Goal: Contribute content: Contribute content

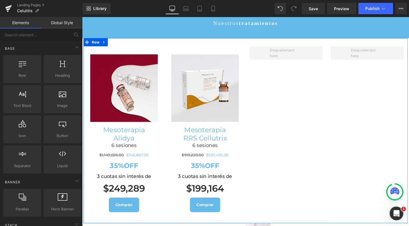
scroll to position [585, 0]
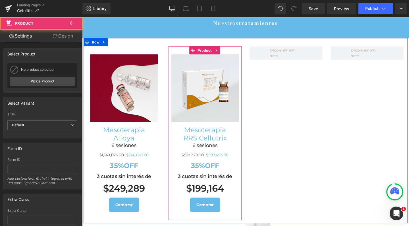
click at [226, 48] on div "Image Mesoterapia RRS Cellutrix Heading 6 sesiones Heading $919,220.00 $597,493…" at bounding box center [211, 139] width 77 height 183
click at [222, 50] on icon at bounding box center [224, 52] width 4 height 4
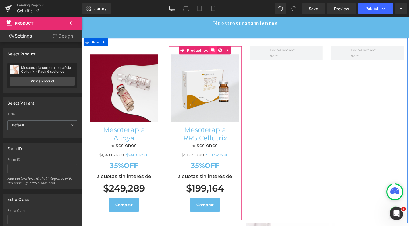
click at [219, 50] on icon at bounding box center [220, 52] width 4 height 4
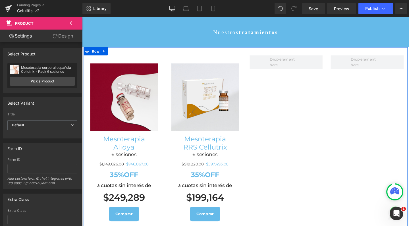
scroll to position [562, 0]
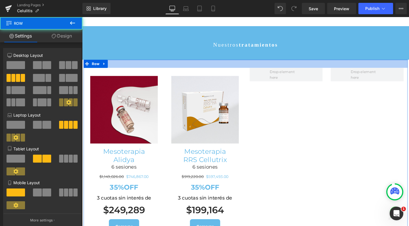
click at [191, 62] on div at bounding box center [254, 66] width 341 height 9
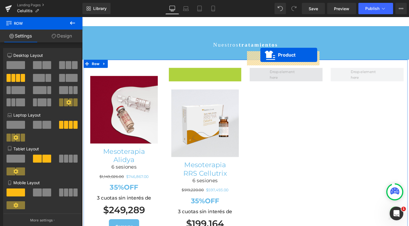
drag, startPoint x: 186, startPoint y: 57, endPoint x: 270, endPoint y: 57, distance: 83.9
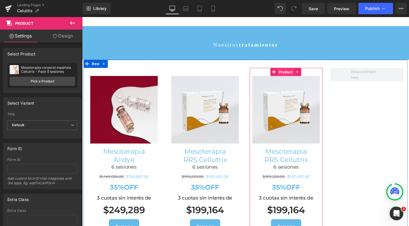
click at [292, 71] on span "Product" at bounding box center [297, 75] width 18 height 9
click at [296, 111] on span "Image" at bounding box center [297, 114] width 12 height 7
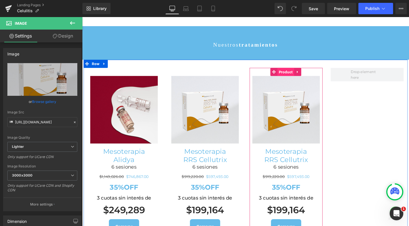
click at [293, 71] on span "Product" at bounding box center [297, 75] width 18 height 9
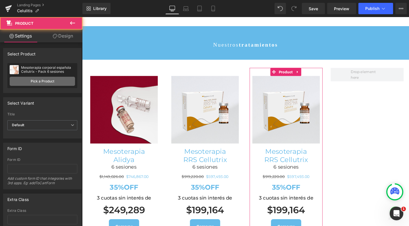
click at [42, 83] on link "Pick a Product" at bounding box center [42, 81] width 65 height 9
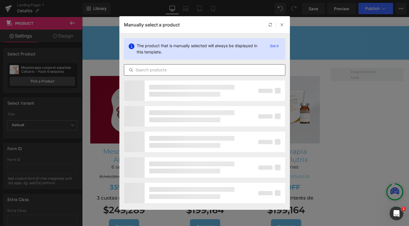
click at [165, 69] on input "text" at bounding box center [204, 70] width 161 height 7
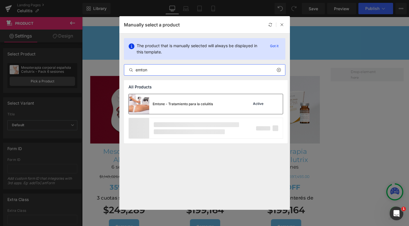
type input "emton"
click at [169, 103] on div "Emtone - Tratamiento para la celulitis" at bounding box center [183, 104] width 60 height 5
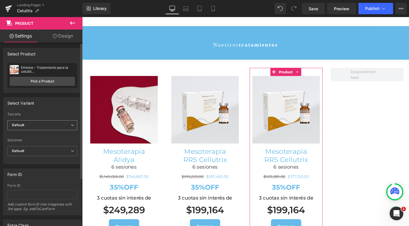
click at [43, 124] on span "Default" at bounding box center [42, 125] width 70 height 10
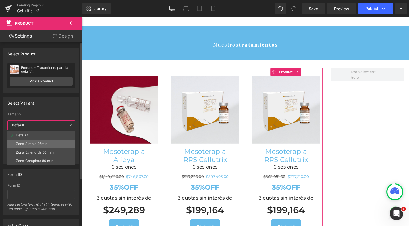
click at [49, 146] on li "Zona Simple 25min" at bounding box center [41, 144] width 68 height 9
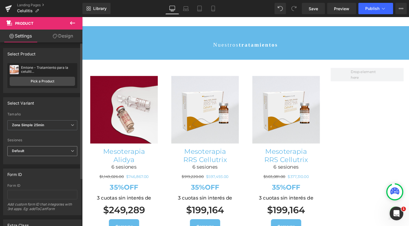
click at [44, 151] on span "Default" at bounding box center [42, 151] width 70 height 10
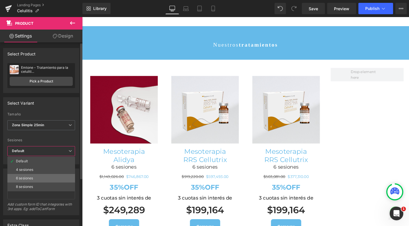
click at [36, 180] on li "6 sesiones" at bounding box center [41, 178] width 68 height 9
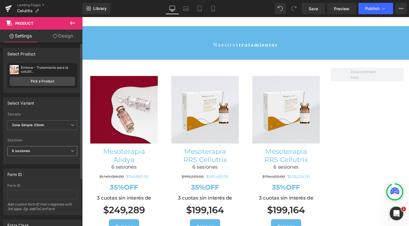
click at [35, 153] on span "6 sesiones" at bounding box center [42, 151] width 70 height 10
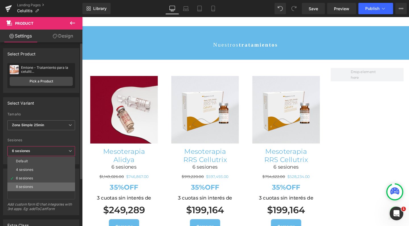
click at [31, 183] on li "8 sesiones" at bounding box center [41, 187] width 68 height 9
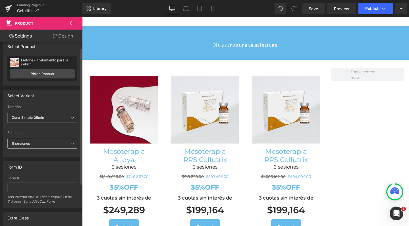
scroll to position [8, 0]
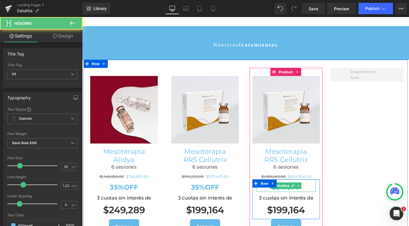
click at [312, 192] on h1 "35%OFF" at bounding box center [297, 196] width 63 height 9
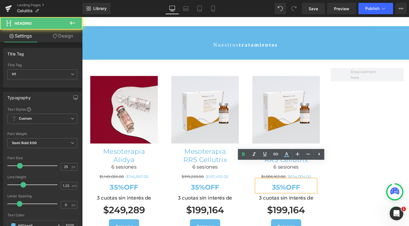
click at [287, 192] on strong "35%OFF" at bounding box center [297, 196] width 30 height 9
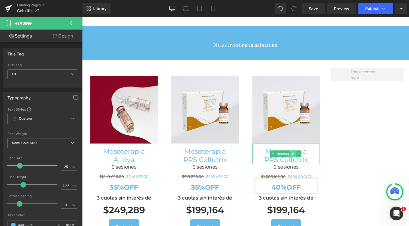
click at [301, 158] on link at bounding box center [304, 161] width 6 height 7
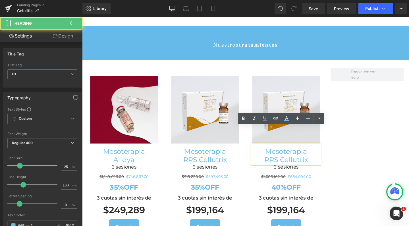
click at [300, 154] on h1 "Mesoterapia" at bounding box center [296, 158] width 71 height 9
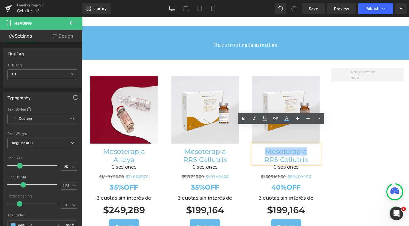
drag, startPoint x: 289, startPoint y: 141, endPoint x: 273, endPoint y: 140, distance: 15.4
click at [273, 154] on h1 "Mesoterapia" at bounding box center [296, 158] width 71 height 9
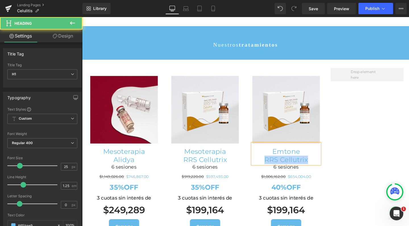
drag, startPoint x: 318, startPoint y: 149, endPoint x: 268, endPoint y: 149, distance: 50.3
click at [268, 163] on h1 "RRS Cellutrix" at bounding box center [296, 167] width 71 height 9
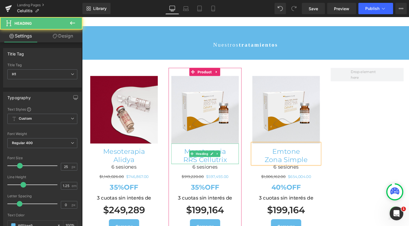
click at [222, 163] on h1 "RRS Cellutrix" at bounding box center [211, 167] width 71 height 9
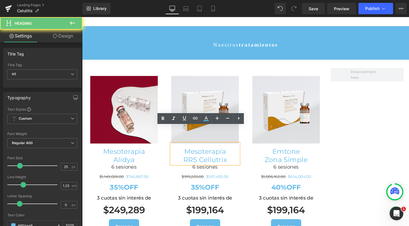
click at [222, 163] on h1 "RRS Cellutrix" at bounding box center [211, 167] width 71 height 9
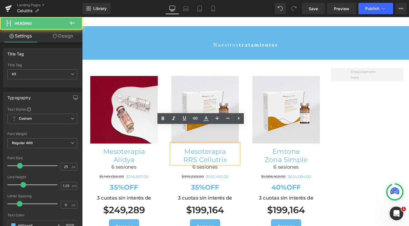
click at [222, 163] on h1 "RRS Cellutrix" at bounding box center [211, 167] width 71 height 9
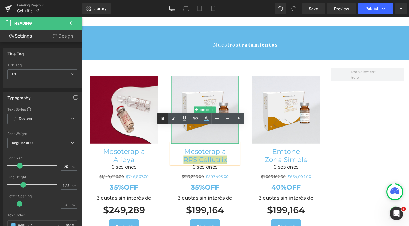
click at [165, 119] on icon at bounding box center [163, 118] width 7 height 7
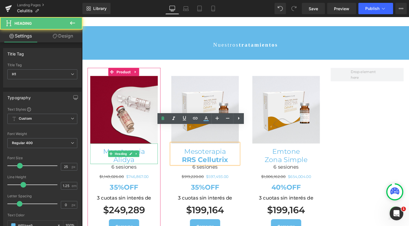
click at [130, 163] on h1 "Alidya" at bounding box center [126, 167] width 71 height 9
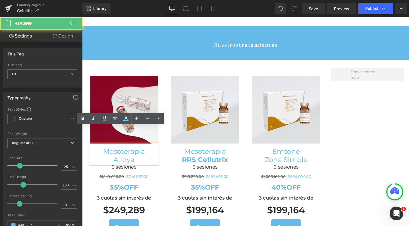
click at [130, 163] on h1 "Alidya" at bounding box center [126, 167] width 71 height 9
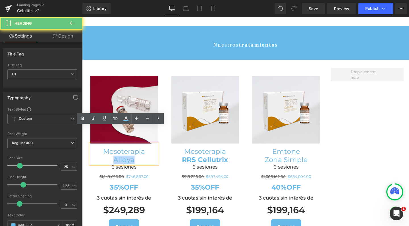
click at [130, 163] on h1 "Alidya" at bounding box center [126, 167] width 71 height 9
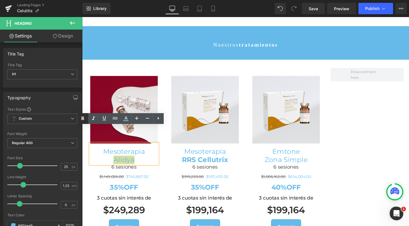
click at [84, 118] on icon at bounding box center [82, 118] width 7 height 7
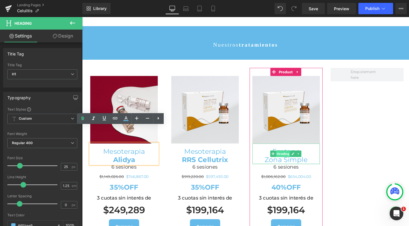
click at [296, 158] on span "Heading" at bounding box center [293, 161] width 15 height 7
click at [271, 154] on h1 "Emtone" at bounding box center [296, 158] width 71 height 9
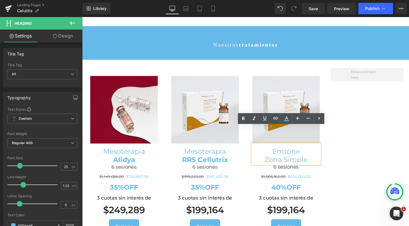
click at [289, 154] on h1 "Emtone" at bounding box center [296, 158] width 71 height 9
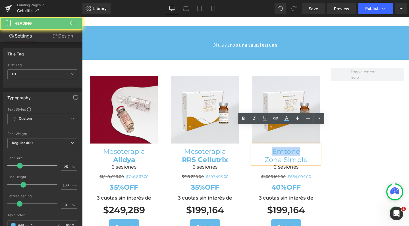
click at [289, 154] on h1 "Emtone" at bounding box center [296, 158] width 71 height 9
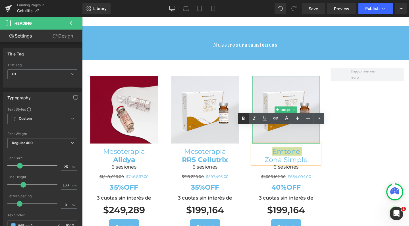
click at [244, 116] on icon at bounding box center [243, 118] width 7 height 7
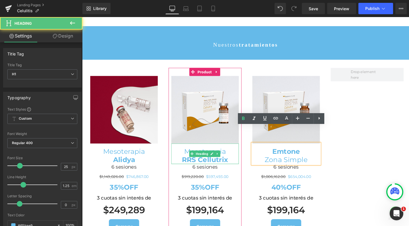
click at [224, 163] on strong "RRS Cellutrix" at bounding box center [211, 167] width 49 height 9
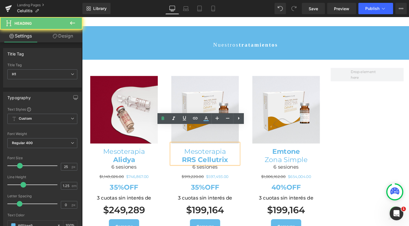
click at [224, 163] on strong "RRS Cellutrix" at bounding box center [211, 167] width 49 height 9
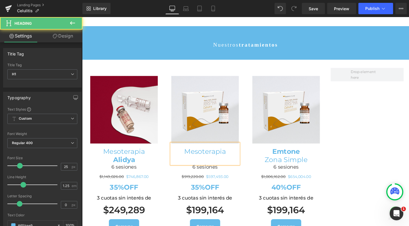
click at [189, 154] on h1 "Mesoterapia" at bounding box center [211, 158] width 71 height 9
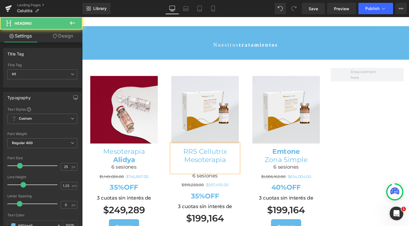
click at [196, 154] on h1 "RRS Cellutrix" at bounding box center [211, 158] width 71 height 9
drag, startPoint x: 237, startPoint y: 144, endPoint x: 185, endPoint y: 140, distance: 51.6
click at [185, 154] on h1 "RRS Cellutrix" at bounding box center [211, 158] width 71 height 9
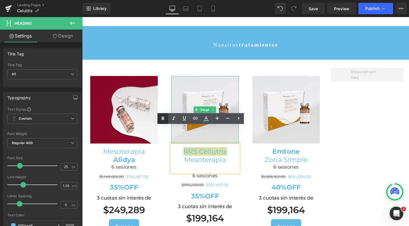
click at [166, 119] on icon at bounding box center [163, 118] width 7 height 7
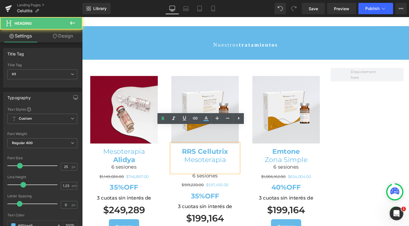
click at [208, 172] on h1 at bounding box center [211, 176] width 71 height 9
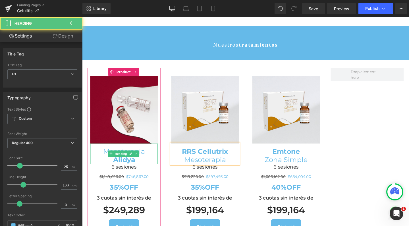
drag, startPoint x: 185, startPoint y: 159, endPoint x: 117, endPoint y: 149, distance: 68.6
click at [117, 163] on strong "Alidya" at bounding box center [126, 167] width 23 height 9
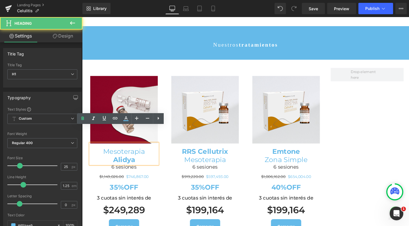
click at [128, 163] on strong "Alidya" at bounding box center [126, 167] width 23 height 9
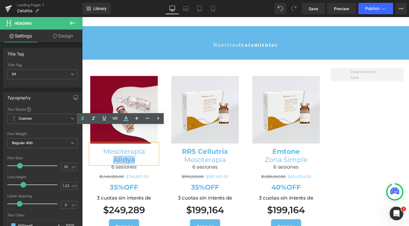
drag, startPoint x: 137, startPoint y: 150, endPoint x: 114, endPoint y: 149, distance: 23.0
click at [114, 163] on h1 "Alidya" at bounding box center [126, 167] width 71 height 9
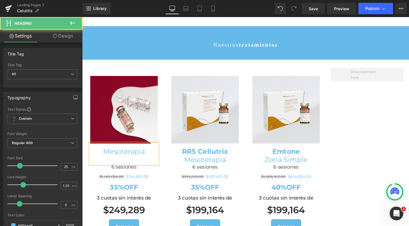
click at [104, 154] on h1 "Mesoterapia" at bounding box center [126, 158] width 71 height 9
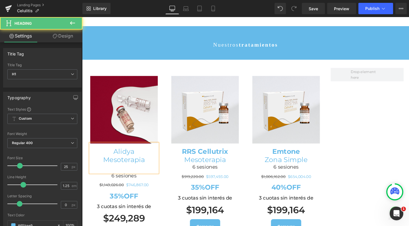
click at [129, 163] on h1 "Mesoterapia" at bounding box center [126, 167] width 71 height 9
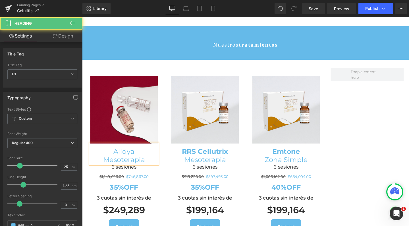
drag, startPoint x: 130, startPoint y: 153, endPoint x: 138, endPoint y: 143, distance: 13.6
click at [138, 154] on h1 "Alidya" at bounding box center [126, 158] width 71 height 9
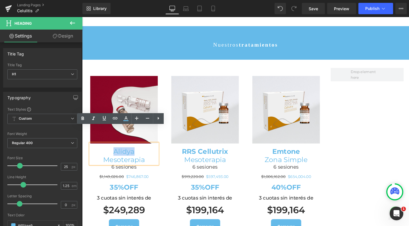
drag, startPoint x: 138, startPoint y: 143, endPoint x: 112, endPoint y: 141, distance: 26.2
click at [112, 154] on h1 "Alidya" at bounding box center [126, 158] width 71 height 9
click at [82, 118] on icon at bounding box center [82, 118] width 3 height 3
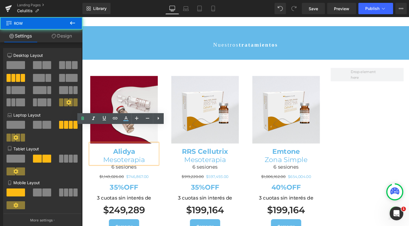
click at [383, 143] on div "Image Alidya Mesoterapia Heading 6 sesiones Heading $1,149,026.00 $746,867.00 (…" at bounding box center [254, 159] width 341 height 195
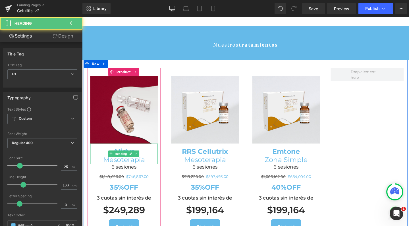
click at [143, 163] on h1 "Mesoterapia" at bounding box center [126, 167] width 71 height 9
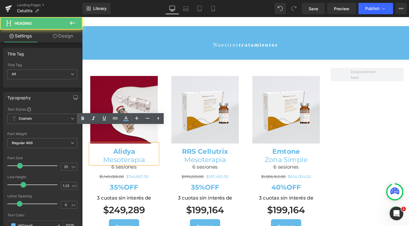
click at [149, 163] on h1 "Mesoterapia" at bounding box center [126, 167] width 71 height 9
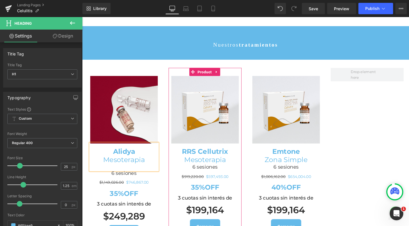
click at [221, 163] on h1 "Mesoterapia" at bounding box center [211, 167] width 71 height 9
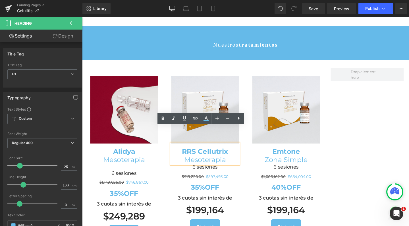
click at [232, 163] on h1 "Mesoterapia" at bounding box center [211, 167] width 71 height 9
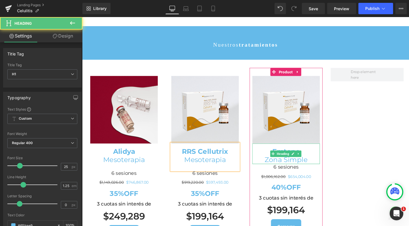
click at [307, 163] on h1 "Zona Simple" at bounding box center [296, 167] width 71 height 9
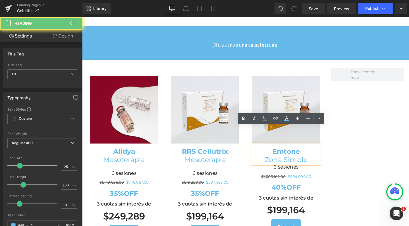
click at [317, 163] on h1 "Zona Simple" at bounding box center [296, 167] width 71 height 9
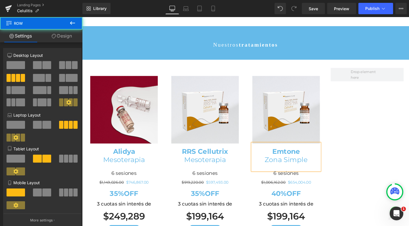
click at [377, 147] on div "Image Alidya Mesoterapia Heading 6 sesiones Heading $1,149,026.00 $746,867.00 (…" at bounding box center [254, 162] width 341 height 201
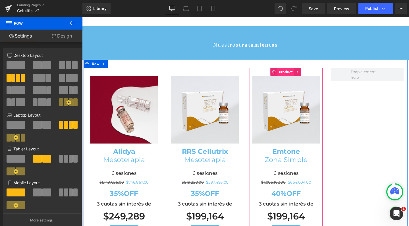
click at [293, 71] on span "Product" at bounding box center [297, 75] width 18 height 9
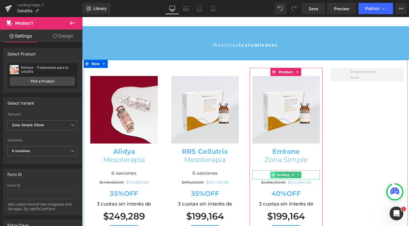
click at [283, 180] on span at bounding box center [283, 183] width 6 height 7
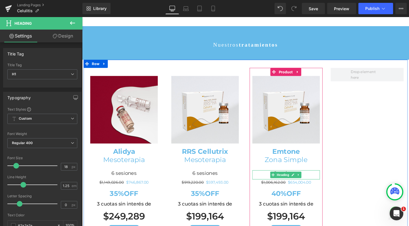
click at [273, 178] on h1 "6 sesiones" at bounding box center [296, 181] width 71 height 7
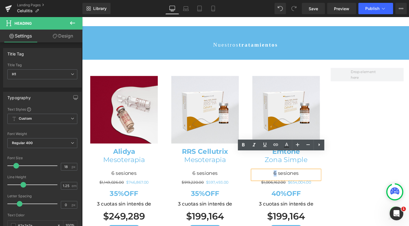
drag, startPoint x: 284, startPoint y: 163, endPoint x: 280, endPoint y: 163, distance: 3.1
click at [280, 178] on h1 "6 sesiones" at bounding box center [296, 181] width 71 height 7
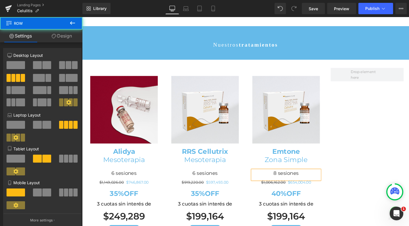
click at [403, 137] on div "Image Alidya Mesoterapia Heading 6 sesiones Heading $1,149,026.00 $746,867.00 (…" at bounding box center [254, 162] width 341 height 201
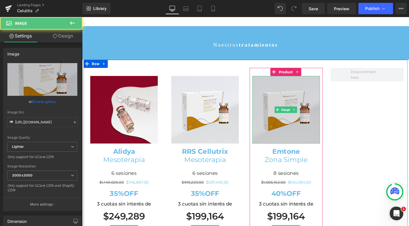
click at [282, 101] on img at bounding box center [296, 114] width 71 height 71
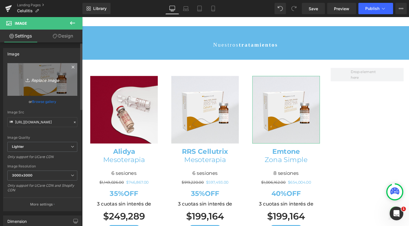
click at [25, 70] on link "Replace Image" at bounding box center [42, 79] width 70 height 33
click at [25, 77] on icon "Replace Image" at bounding box center [43, 79] width 46 height 7
type input "C:\fakepath\emtone.jpg"
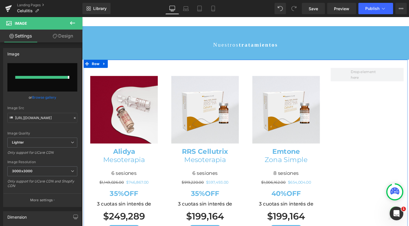
type input "https://ucarecdn.com/6a8e1b30-9786-446e-85db-52a2fef60c3f/-/format/auto/-/previ…"
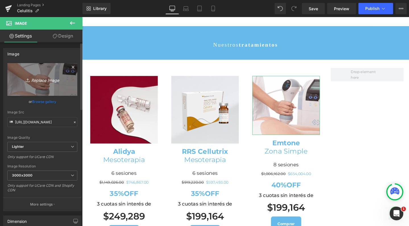
click at [30, 78] on icon "Replace Image" at bounding box center [43, 79] width 46 height 7
type input "C:\fakepath\emtone.jpg"
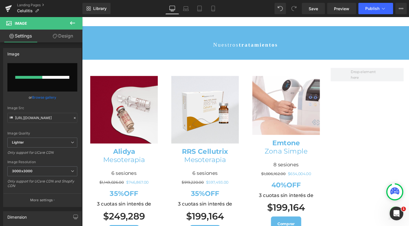
type input "https://ucarecdn.com/0b695a0f-ff28-4c21-aaeb-d1ba61338e8e/-/format/auto/-/previ…"
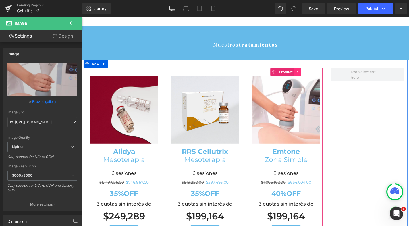
click at [308, 74] on icon at bounding box center [308, 75] width 1 height 3
click at [303, 73] on icon at bounding box center [305, 75] width 4 height 4
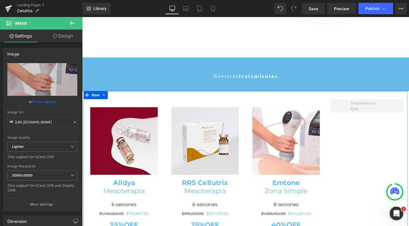
scroll to position [527, 0]
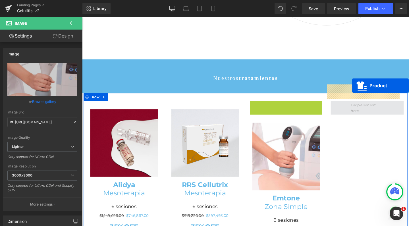
drag, startPoint x: 271, startPoint y: 90, endPoint x: 366, endPoint y: 89, distance: 95.0
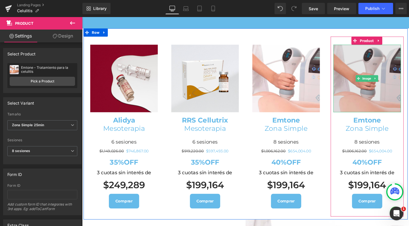
scroll to position [597, 0]
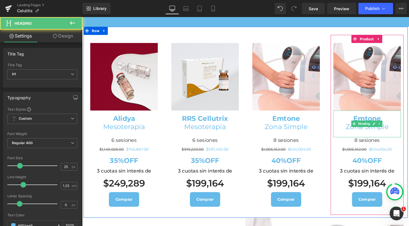
click at [384, 128] on h1 "Zona Simple" at bounding box center [382, 132] width 71 height 9
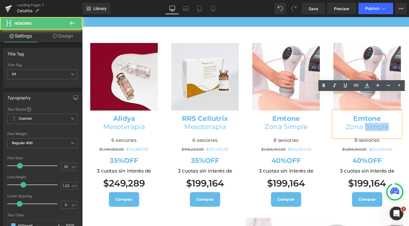
drag, startPoint x: 376, startPoint y: 114, endPoint x: 403, endPoint y: 114, distance: 26.7
click at [403, 128] on h1 "Zona Simple" at bounding box center [382, 132] width 71 height 9
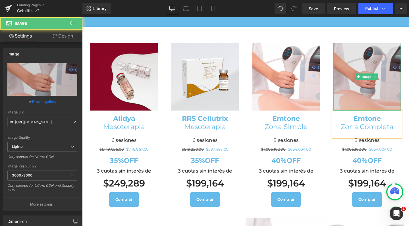
click at [377, 44] on img at bounding box center [382, 79] width 71 height 71
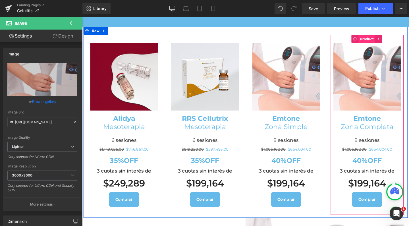
click at [382, 36] on span "Product" at bounding box center [382, 40] width 18 height 9
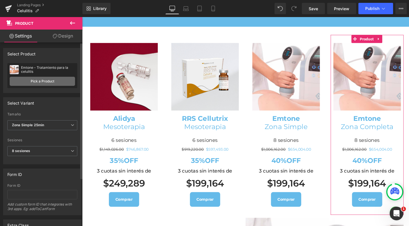
click at [54, 84] on link "Pick a Product" at bounding box center [42, 81] width 65 height 9
click at [51, 127] on span "Zona Simple 25min" at bounding box center [42, 125] width 70 height 10
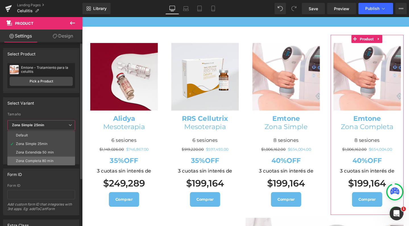
click at [45, 161] on div "Zona Completa 80 min" at bounding box center [35, 161] width 38 height 4
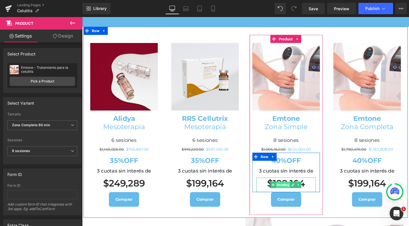
click at [294, 190] on span "Heading" at bounding box center [293, 193] width 15 height 7
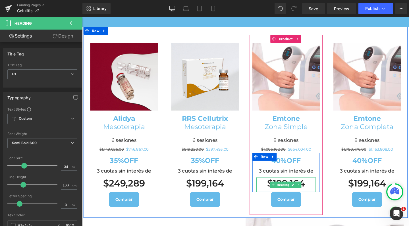
click at [314, 186] on h1 "$199,164" at bounding box center [297, 192] width 63 height 12
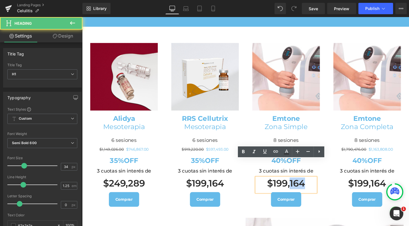
drag, startPoint x: 314, startPoint y: 174, endPoint x: 298, endPoint y: 174, distance: 15.9
click at [298, 186] on h1 "$199,164" at bounding box center [297, 192] width 63 height 12
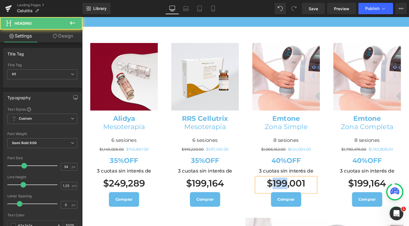
drag, startPoint x: 294, startPoint y: 170, endPoint x: 280, endPoint y: 170, distance: 14.5
click at [280, 186] on h1 "$199,001" at bounding box center [297, 192] width 63 height 12
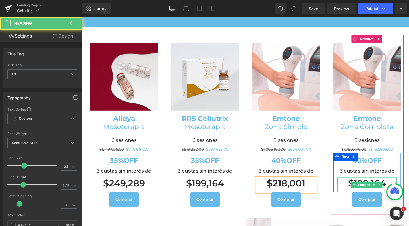
click at [398, 186] on h1 "$199,164" at bounding box center [382, 192] width 63 height 12
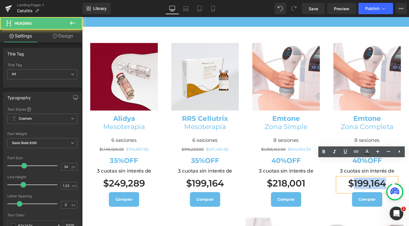
drag, startPoint x: 400, startPoint y: 173, endPoint x: 365, endPoint y: 174, distance: 35.0
click at [365, 186] on h1 "$199,164" at bounding box center [382, 192] width 63 height 12
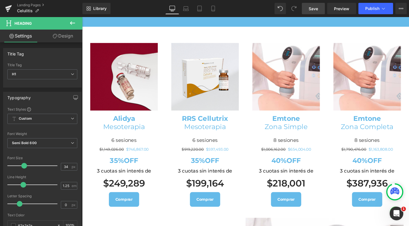
click at [314, 10] on span "Save" at bounding box center [313, 9] width 9 height 6
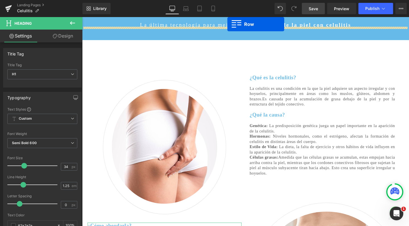
scroll to position [161, 0]
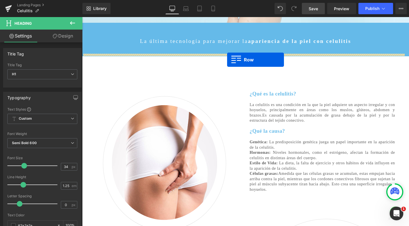
drag, startPoint x: 87, startPoint y: 147, endPoint x: 235, endPoint y: 62, distance: 170.6
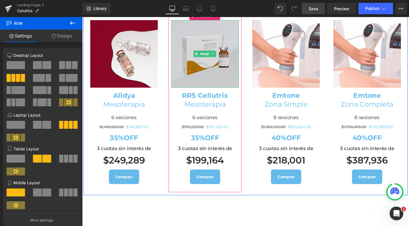
scroll to position [266, 0]
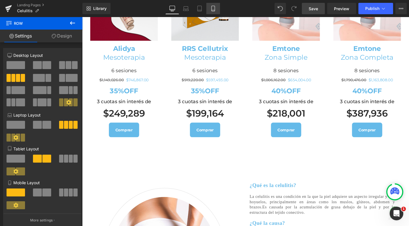
click at [214, 6] on icon at bounding box center [213, 8] width 3 height 5
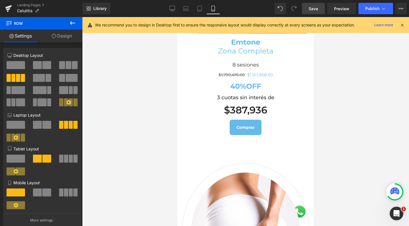
scroll to position [1019, 0]
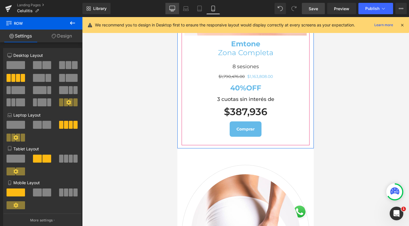
click at [172, 4] on link "Desktop" at bounding box center [173, 8] width 14 height 11
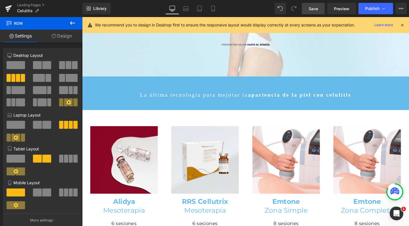
scroll to position [104, 0]
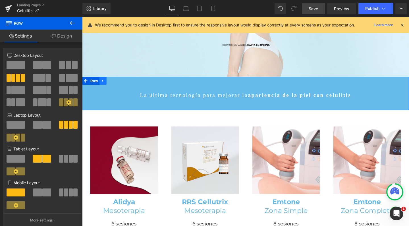
click at [102, 82] on icon at bounding box center [104, 84] width 4 height 4
click at [110, 83] on icon at bounding box center [112, 84] width 4 height 4
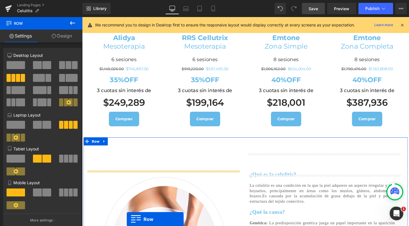
scroll to position [292, 0]
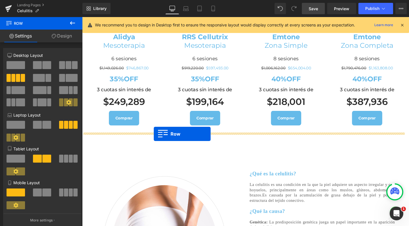
drag, startPoint x: 83, startPoint y: 117, endPoint x: 158, endPoint y: 140, distance: 77.7
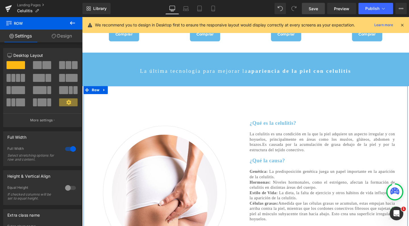
scroll to position [360, 0]
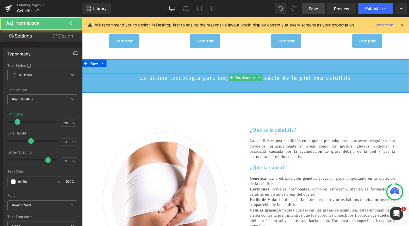
click at [216, 76] on div "La última tecnología para mejorar la apariencia de la piel con celulitis Text B…" at bounding box center [254, 80] width 344 height 9
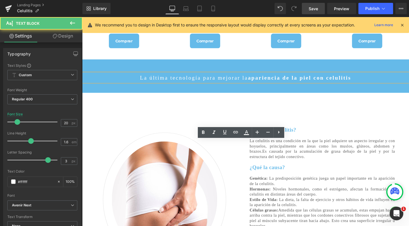
scroll to position [285, 0]
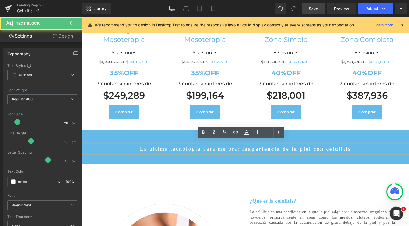
click at [239, 151] on p "La última tecnología para mejorar la apariencia de la piel con celulitis" at bounding box center [254, 155] width 344 height 9
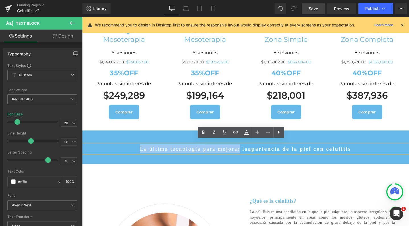
drag, startPoint x: 245, startPoint y: 151, endPoint x: 129, endPoint y: 152, distance: 115.5
click at [129, 152] on p "La última tecnología para mejorar la apariencia de la piel con celulitis" at bounding box center [254, 155] width 344 height 9
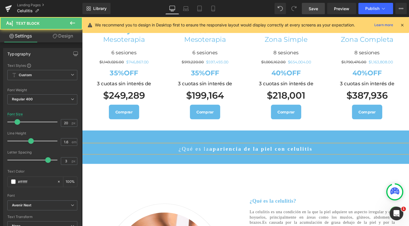
drag, startPoint x: 302, startPoint y: 152, endPoint x: 210, endPoint y: 153, distance: 91.6
click at [210, 153] on p "¿Qué es la apariencia de la piel con celulitis" at bounding box center [254, 155] width 344 height 9
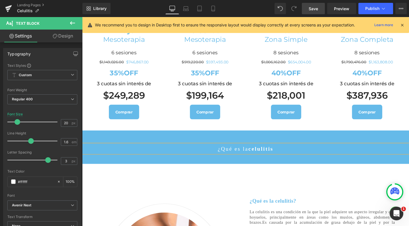
click at [318, 154] on p "¿Qué es la celulitis" at bounding box center [254, 155] width 344 height 9
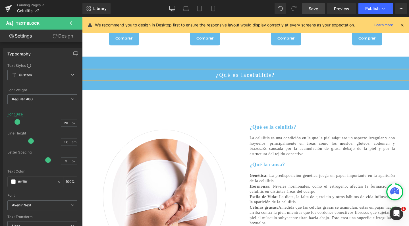
click at [294, 148] on span "La celulitis es una condición en la que la piel adquiere un aspecto irregular y…" at bounding box center [335, 150] width 153 height 16
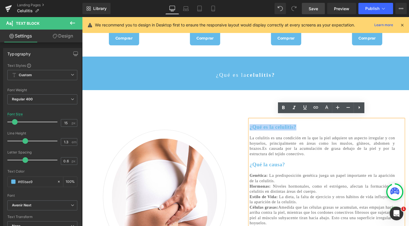
drag, startPoint x: 316, startPoint y: 130, endPoint x: 256, endPoint y: 128, distance: 60.1
click at [259, 128] on p "¿Qué es la celulitis? La celulitis es una condición en la que la piel adquiere …" at bounding box center [335, 170] width 153 height 90
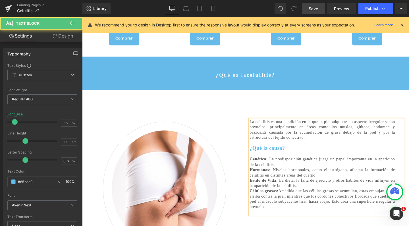
click at [379, 144] on span "Es causada por la acumulación de grasa debajo de la piel y por la estructura de…" at bounding box center [335, 141] width 153 height 10
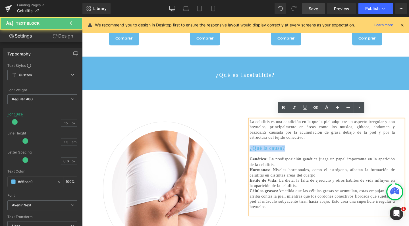
drag, startPoint x: 321, startPoint y: 151, endPoint x: 256, endPoint y: 152, distance: 65.4
click at [259, 152] on p "La celulitis es una condición en la que la piel adquiere un aspecto irregular y…" at bounding box center [335, 161] width 153 height 73
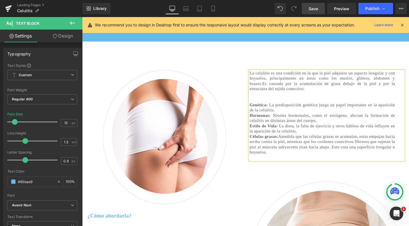
scroll to position [415, 0]
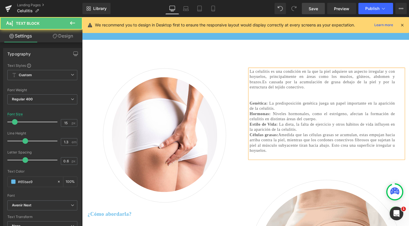
click at [322, 83] on span "Es causada por la acumulación de grasa debajo de la piel y por la estructura de…" at bounding box center [335, 88] width 153 height 10
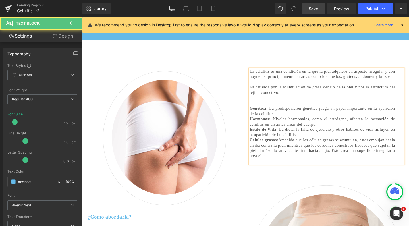
click at [341, 98] on p "Es causada por la acumulación de grasa debajo de la piel y por la estructura de…" at bounding box center [335, 115] width 153 height 55
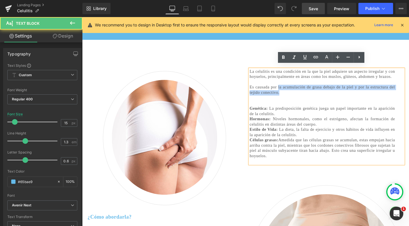
drag, startPoint x: 338, startPoint y: 100, endPoint x: 293, endPoint y: 94, distance: 45.3
click at [293, 94] on p "Es causada por la acumulación de grasa debajo de la piel y por la estructura de…" at bounding box center [335, 115] width 153 height 55
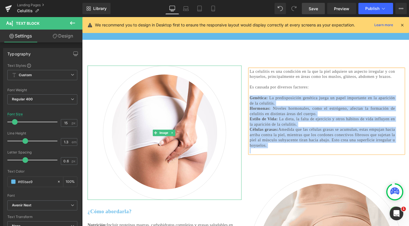
drag, startPoint x: 393, startPoint y: 159, endPoint x: 244, endPoint y: 105, distance: 158.7
click at [244, 105] on div "Image ¿Cómo abordarla? Nutrición: Incluir proteínas magras, carbohidratos compl…" at bounding box center [254, 211] width 341 height 340
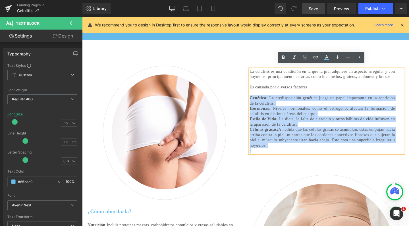
click at [338, 78] on span "La celulitis es una condición en la que la piel adquiere un aspecto irregular y…" at bounding box center [335, 77] width 153 height 10
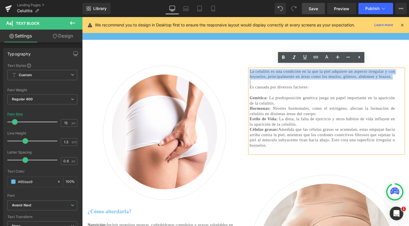
drag, startPoint x: 338, startPoint y: 86, endPoint x: 368, endPoint y: 76, distance: 31.8
click at [254, 72] on div "Separator La celulitis es una condición en la que la piel adquiere un aspecto i…" at bounding box center [339, 201] width 171 height 305
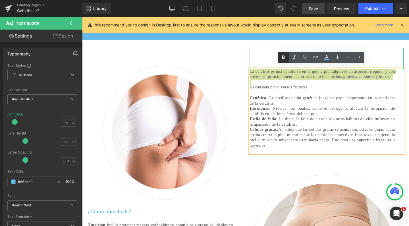
click at [284, 58] on icon at bounding box center [283, 57] width 7 height 7
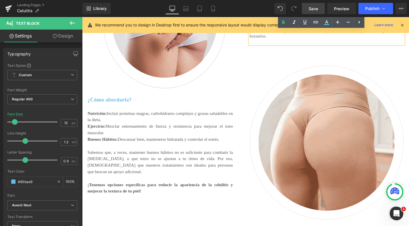
scroll to position [541, 0]
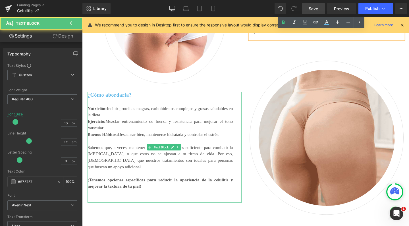
click at [125, 171] on p "Sabemos que, a veces, mantener buenos hábitos no es suficiente para combatir la…" at bounding box center [164, 164] width 153 height 27
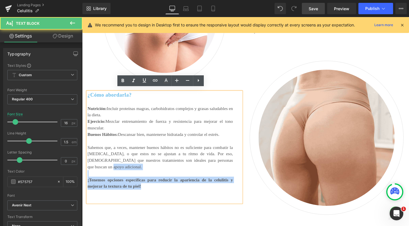
drag, startPoint x: 132, startPoint y: 171, endPoint x: 158, endPoint y: 192, distance: 34.2
click at [158, 192] on div "¿Cómo abordarla? Nutrición: Incluir proteínas magras, carbohidratos complejos y…" at bounding box center [169, 154] width 162 height 117
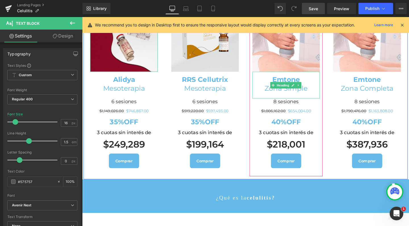
scroll to position [241, 0]
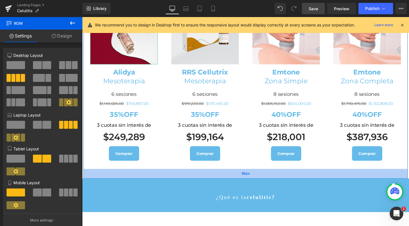
click at [252, 180] on div "36px" at bounding box center [254, 182] width 341 height 10
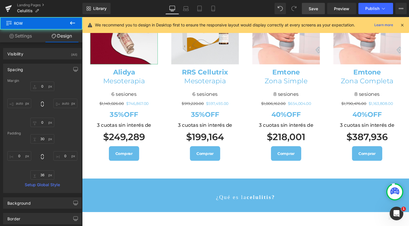
click at [316, 11] on span "Save" at bounding box center [313, 9] width 9 height 6
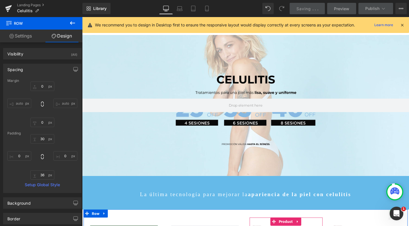
scroll to position [0, 0]
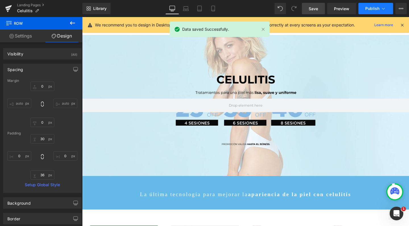
click at [374, 9] on span "Publish" at bounding box center [372, 8] width 14 height 5
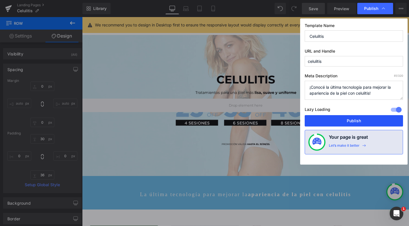
click at [331, 125] on button "Publish" at bounding box center [354, 120] width 98 height 11
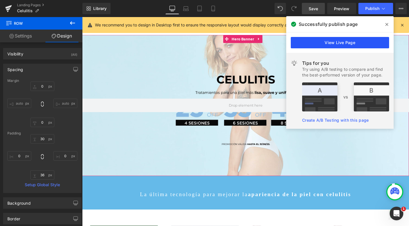
click at [349, 46] on link "View Live Page" at bounding box center [340, 42] width 98 height 11
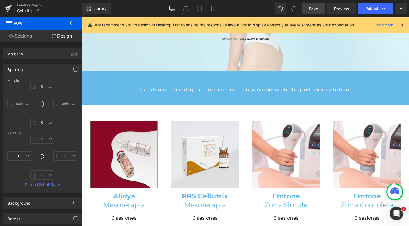
scroll to position [110, 0]
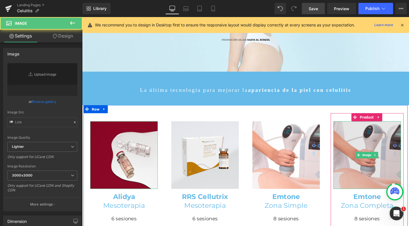
click at [371, 152] on img at bounding box center [382, 162] width 71 height 71
type input "https://ucarecdn.com/0b695a0f-ff28-4c21-aaeb-d1ba61338e8e/-/format/auto/-/previ…"
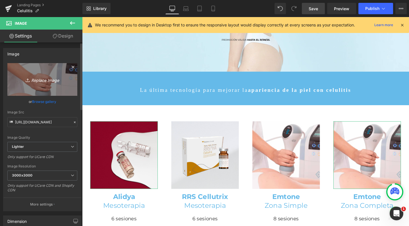
click at [52, 84] on link "Replace Image" at bounding box center [42, 79] width 70 height 33
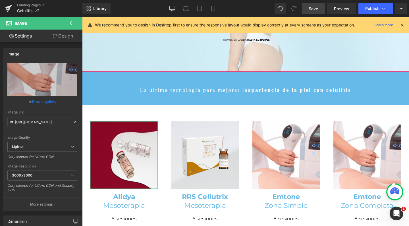
type input "C:\fakepath\emtone2.jpg"
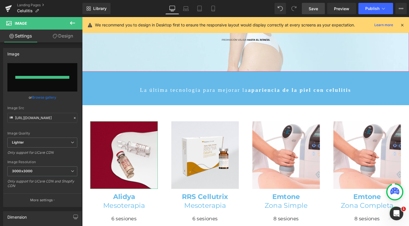
type input "https://ucarecdn.com/b3c39283-e041-4532-a743-f12511c93e99/-/format/auto/-/previ…"
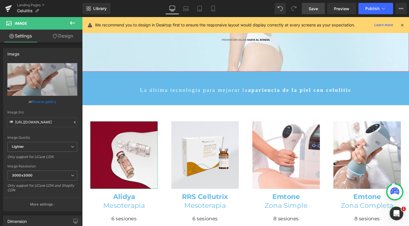
click at [320, 9] on link "Save" at bounding box center [313, 8] width 23 height 11
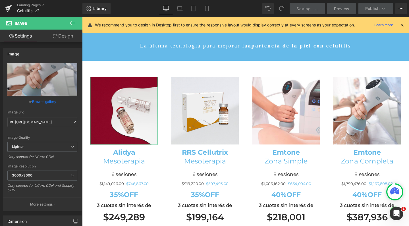
scroll to position [156, 0]
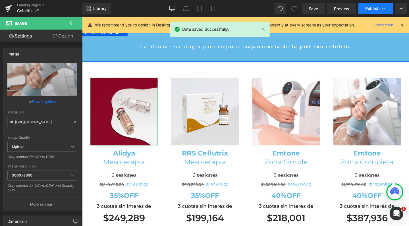
click at [369, 10] on span "Publish" at bounding box center [372, 8] width 14 height 5
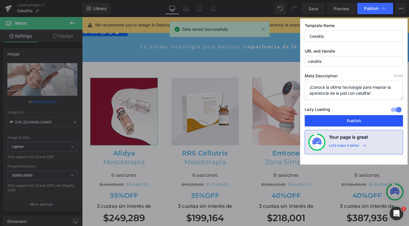
click at [335, 120] on button "Publish" at bounding box center [354, 120] width 98 height 11
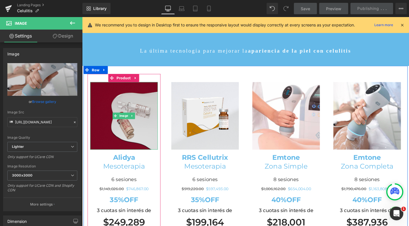
scroll to position [141, 0]
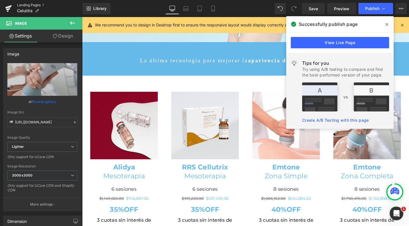
click at [32, 6] on link "Landing Pages" at bounding box center [49, 5] width 65 height 5
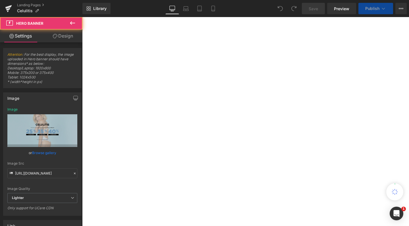
click at [61, 120] on link "Replace Image" at bounding box center [42, 130] width 70 height 33
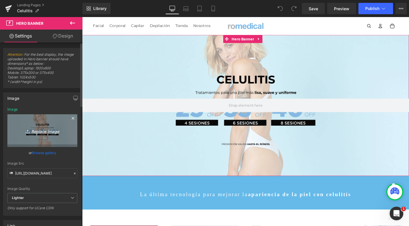
type input "C:\fakepath\Captura de pantalla [DATE] 21.28.46.png"
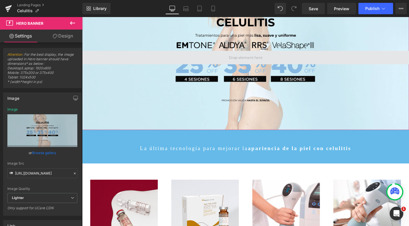
scroll to position [59, 0]
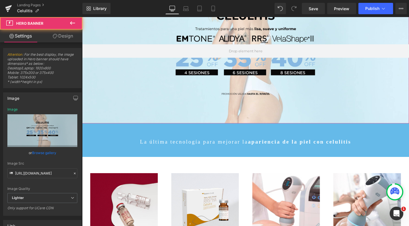
click at [224, 110] on div at bounding box center [254, 53] width 344 height 152
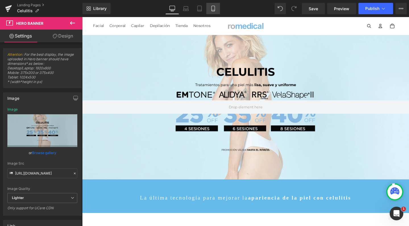
scroll to position [0, 0]
click at [212, 7] on icon at bounding box center [213, 9] width 6 height 6
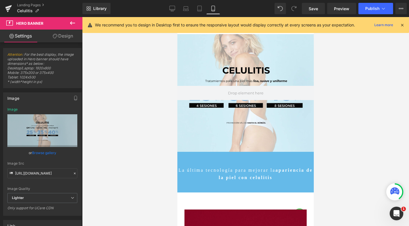
type input "[URL][DOMAIN_NAME]"
click at [200, 44] on div at bounding box center [245, 93] width 137 height 118
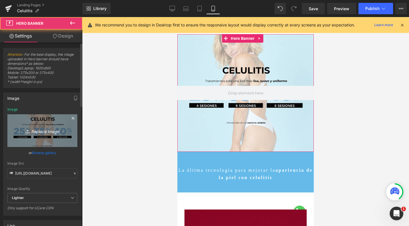
click at [52, 120] on link "Replace Image" at bounding box center [42, 130] width 70 height 33
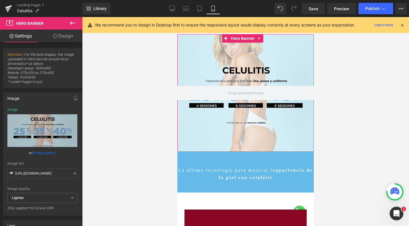
type input "C:\fakepath\Captura de pantalla [DATE] 21.28.54.png"
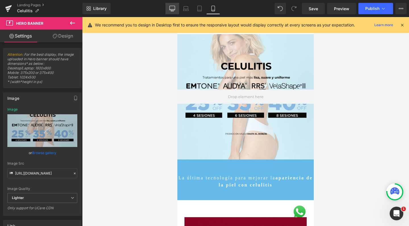
click at [174, 11] on icon at bounding box center [173, 9] width 6 height 6
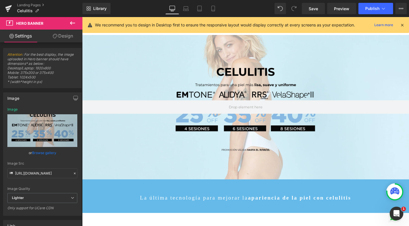
type input "[URL][DOMAIN_NAME]"
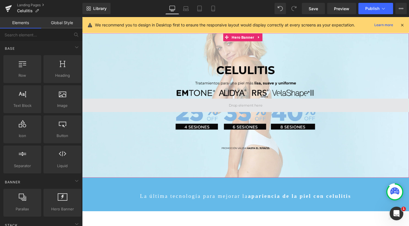
click at [235, 106] on span at bounding box center [255, 110] width 40 height 9
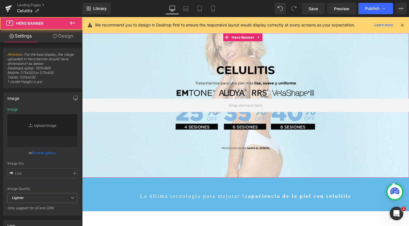
click at [238, 88] on div at bounding box center [254, 110] width 344 height 152
type input "[URL][DOMAIN_NAME]"
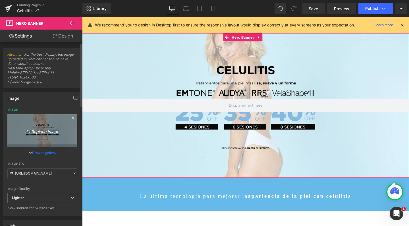
click at [42, 131] on icon "Replace Image" at bounding box center [43, 130] width 46 height 7
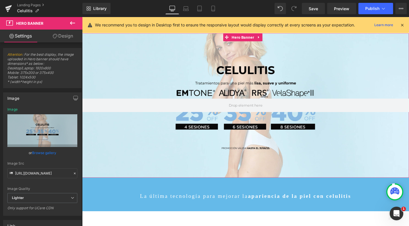
type input "C:\fakepath\Captura de pantalla [DATE] 21.28.46.png"
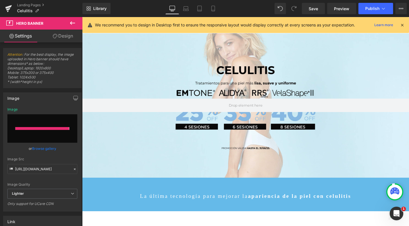
type input "[URL][DOMAIN_NAME]"
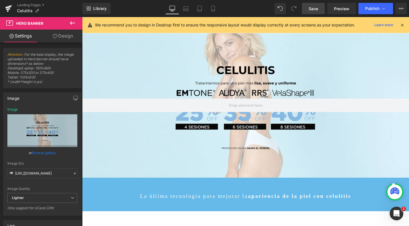
click at [310, 10] on span "Save" at bounding box center [313, 9] width 9 height 6
click at [372, 10] on span "Publish" at bounding box center [372, 8] width 14 height 5
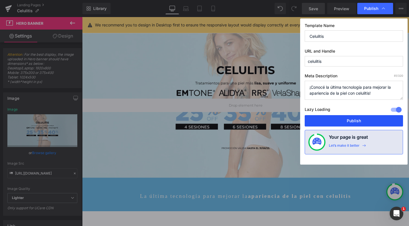
click at [319, 121] on button "Publish" at bounding box center [354, 120] width 98 height 11
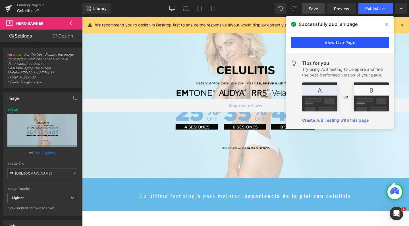
click at [338, 44] on link "View Live Page" at bounding box center [340, 42] width 98 height 11
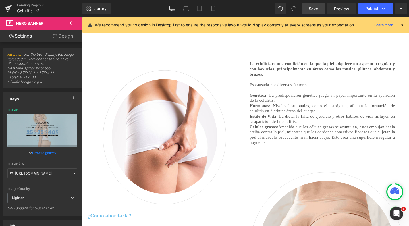
scroll to position [438, 0]
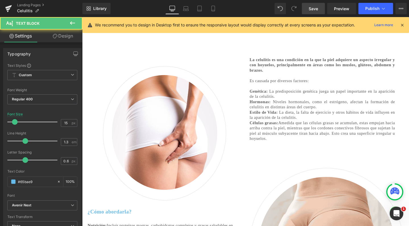
click at [311, 104] on span "Niveles hormonales, como el estrógeno, afectan la formación de celulitis en dis…" at bounding box center [335, 109] width 153 height 10
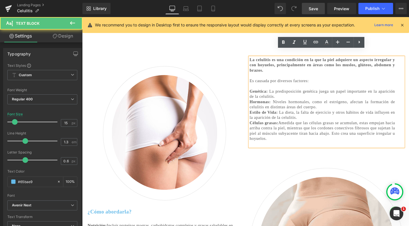
click at [312, 95] on p "Es causada por diversos factores: Genética: La predisposición genética juega un…" at bounding box center [335, 104] width 153 height 44
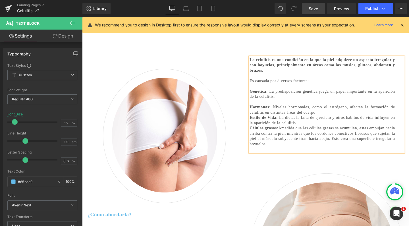
click at [376, 111] on p "Hormonas: Niveles hormonales, como el estrógeno, afectan la formación de celuli…" at bounding box center [335, 118] width 153 height 28
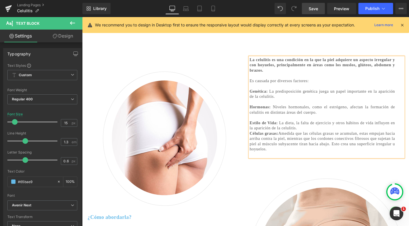
click at [373, 127] on p "Estilo de Vida: La dieta, la falta de ejercicio y otros hábitos de vida influye…" at bounding box center [335, 128] width 153 height 17
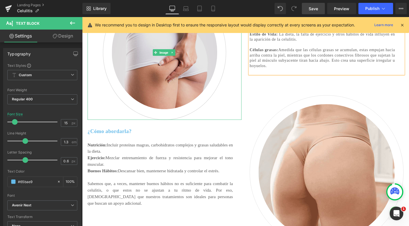
scroll to position [533, 0]
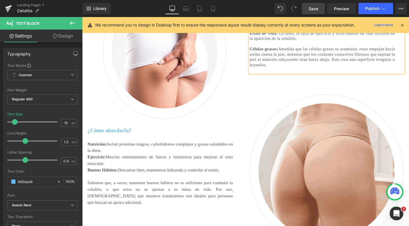
click at [320, 6] on link "Save" at bounding box center [313, 8] width 23 height 11
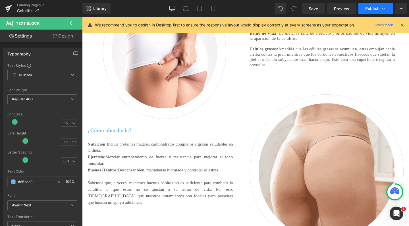
click at [372, 11] on button "Publish" at bounding box center [376, 8] width 35 height 11
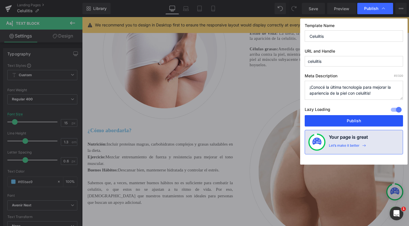
click at [331, 122] on button "Publish" at bounding box center [354, 120] width 98 height 11
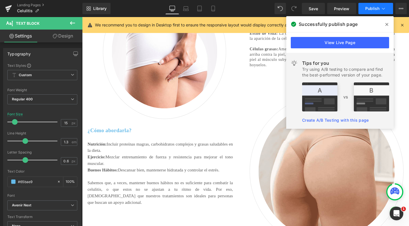
click at [367, 7] on span "Publish" at bounding box center [372, 8] width 14 height 5
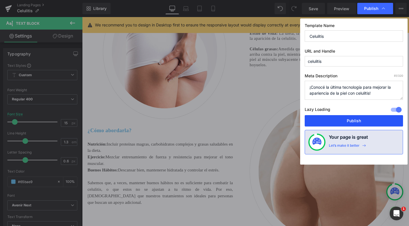
click at [326, 125] on button "Publish" at bounding box center [354, 120] width 98 height 11
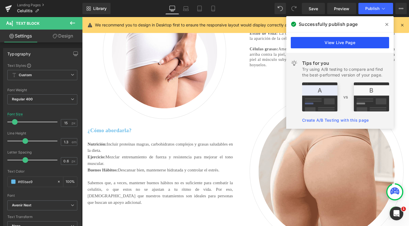
click at [327, 43] on link "View Live Page" at bounding box center [340, 42] width 98 height 11
